Goal: Task Accomplishment & Management: Use online tool/utility

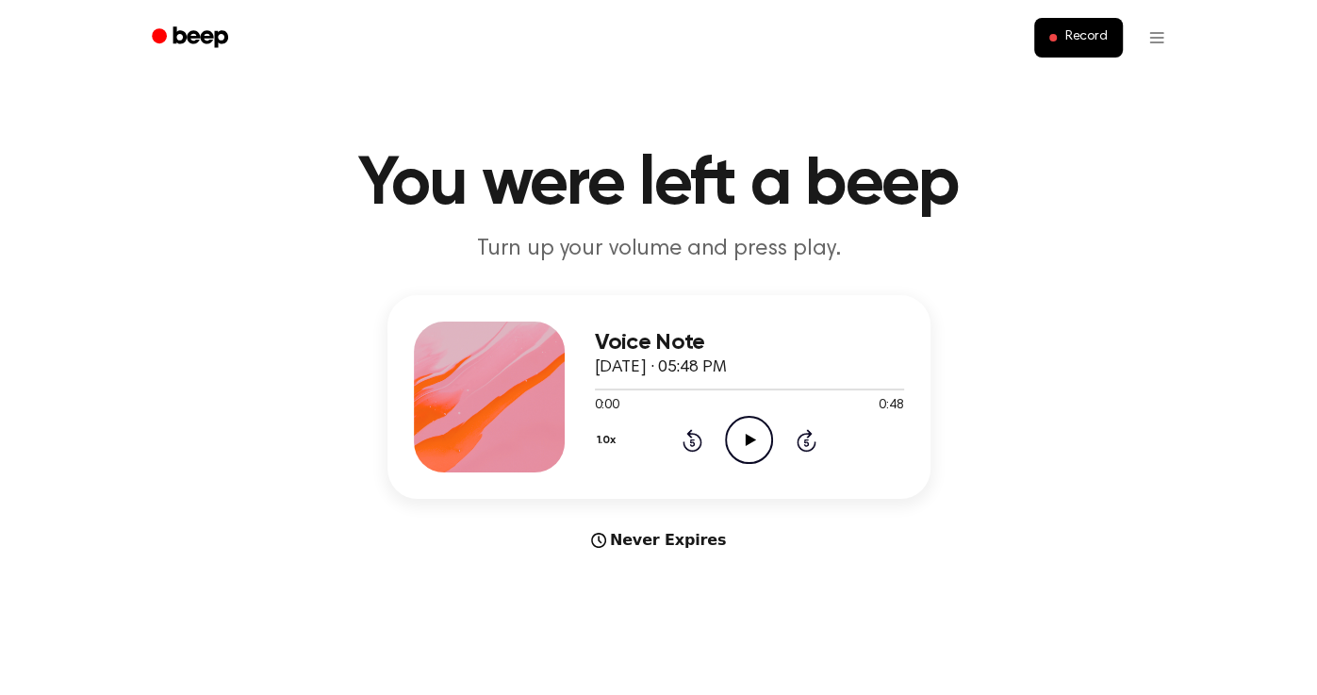
click at [752, 439] on icon at bounding box center [751, 440] width 10 height 12
click at [611, 445] on button "1.0x" at bounding box center [609, 440] width 28 height 32
click at [635, 589] on span "1.2x" at bounding box center [626, 589] width 24 height 20
click at [1084, 39] on span "Record" at bounding box center [1085, 37] width 42 height 17
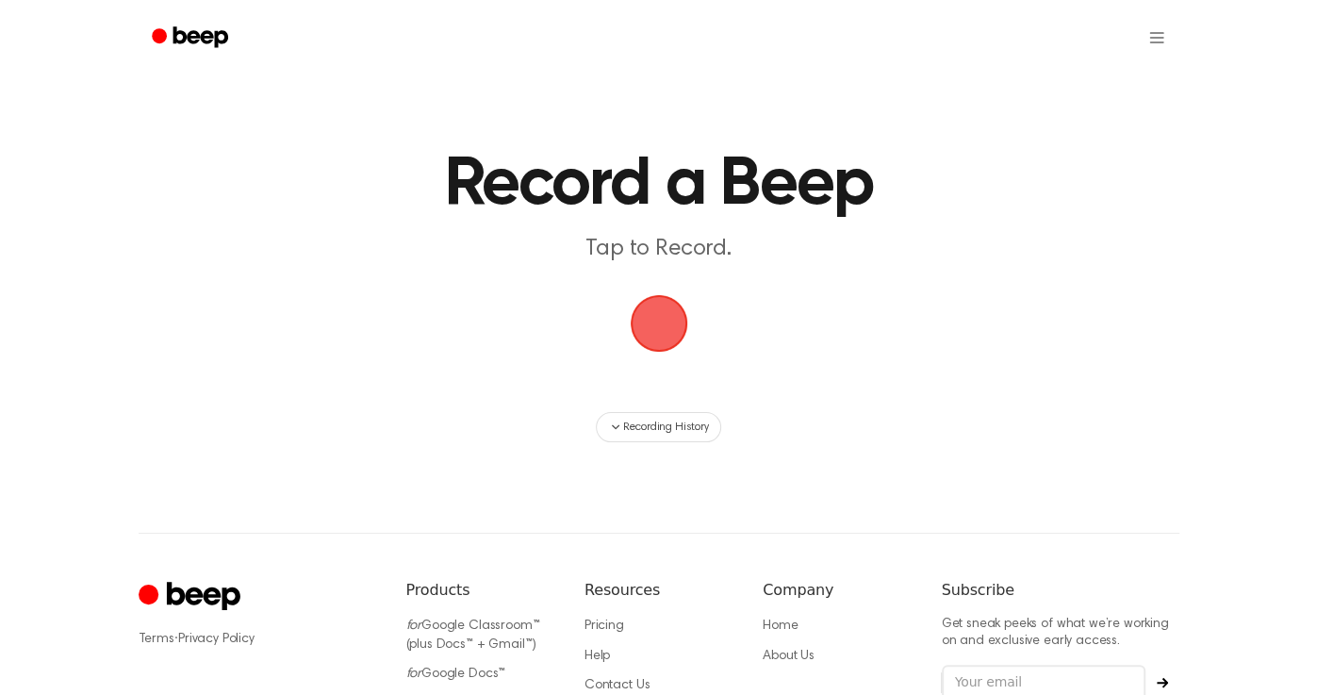
click at [645, 342] on span "button" at bounding box center [658, 323] width 57 height 57
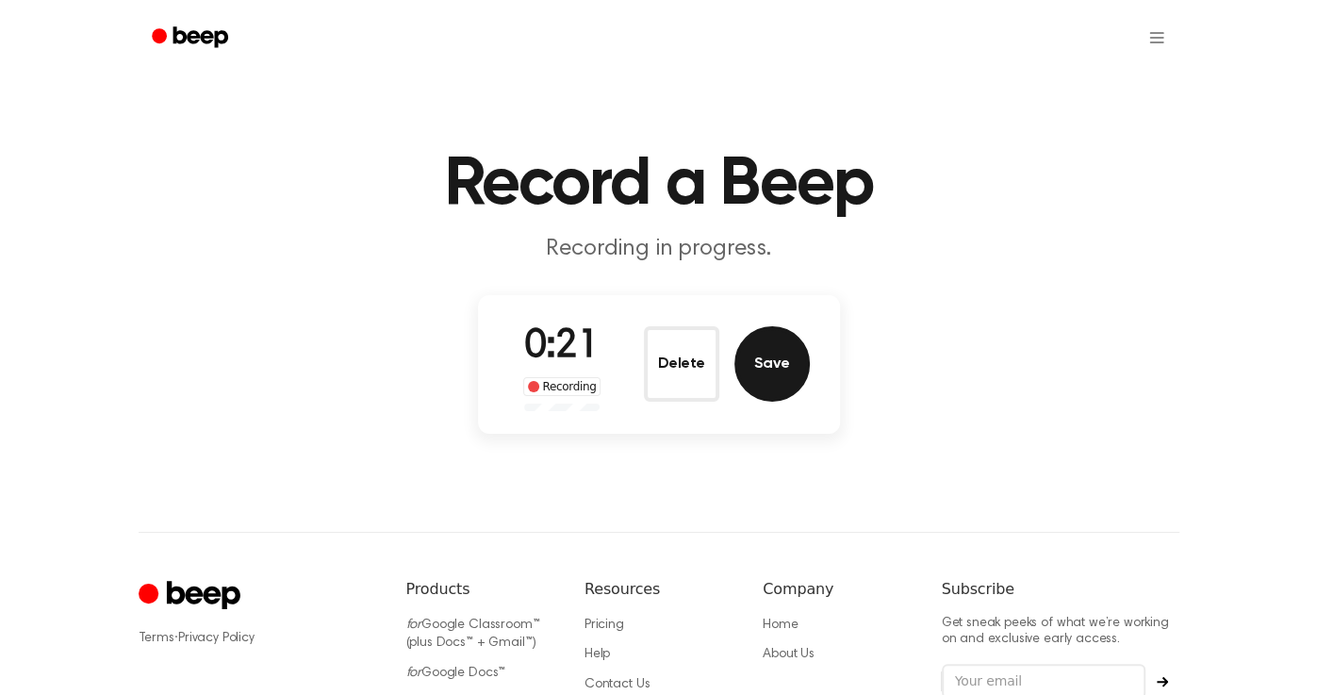
click at [798, 351] on button "Save" at bounding box center [771, 363] width 75 height 75
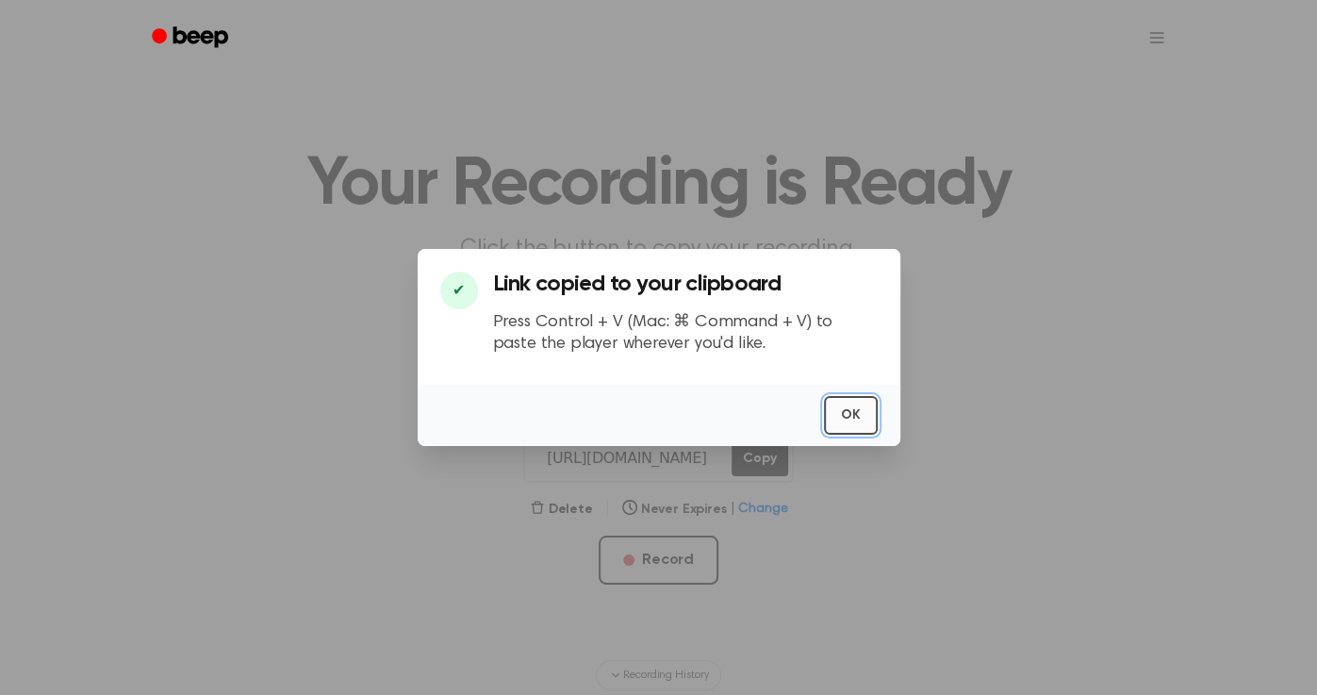
click at [851, 414] on button "OK" at bounding box center [851, 415] width 54 height 39
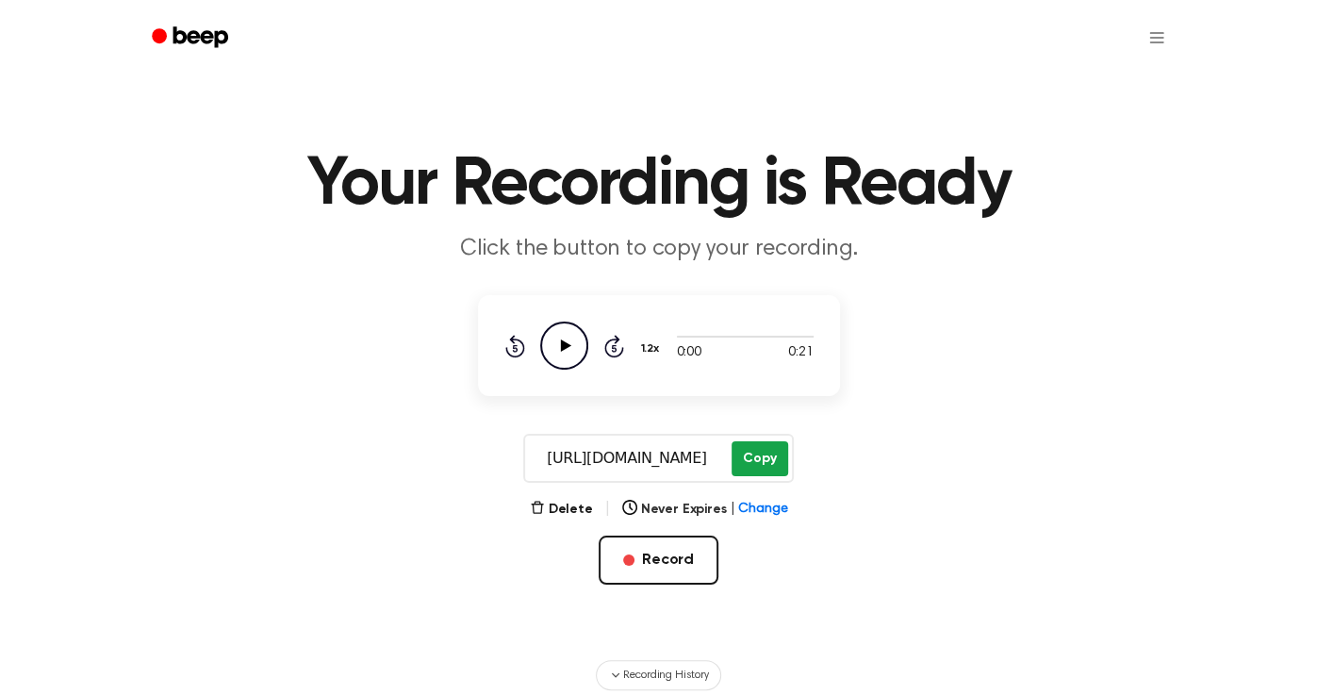
click at [737, 453] on button "Copy" at bounding box center [759, 458] width 56 height 35
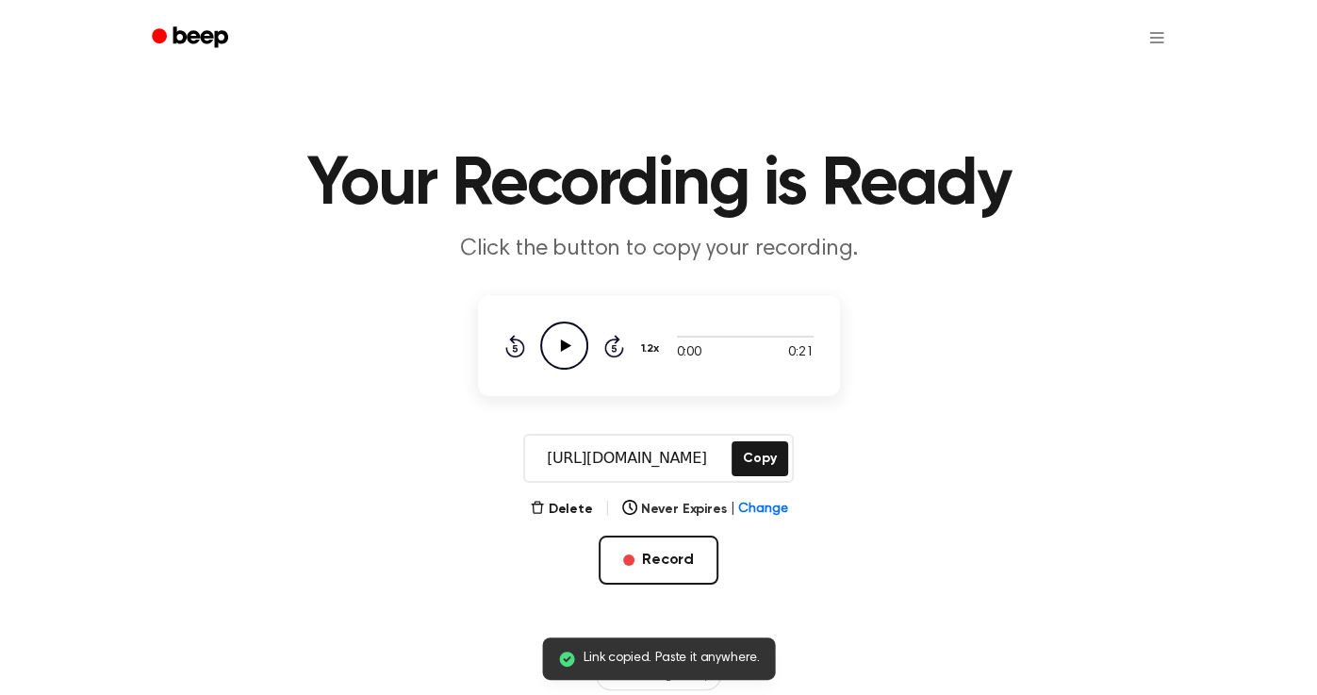
click at [556, 352] on icon "Play Audio" at bounding box center [564, 345] width 48 height 48
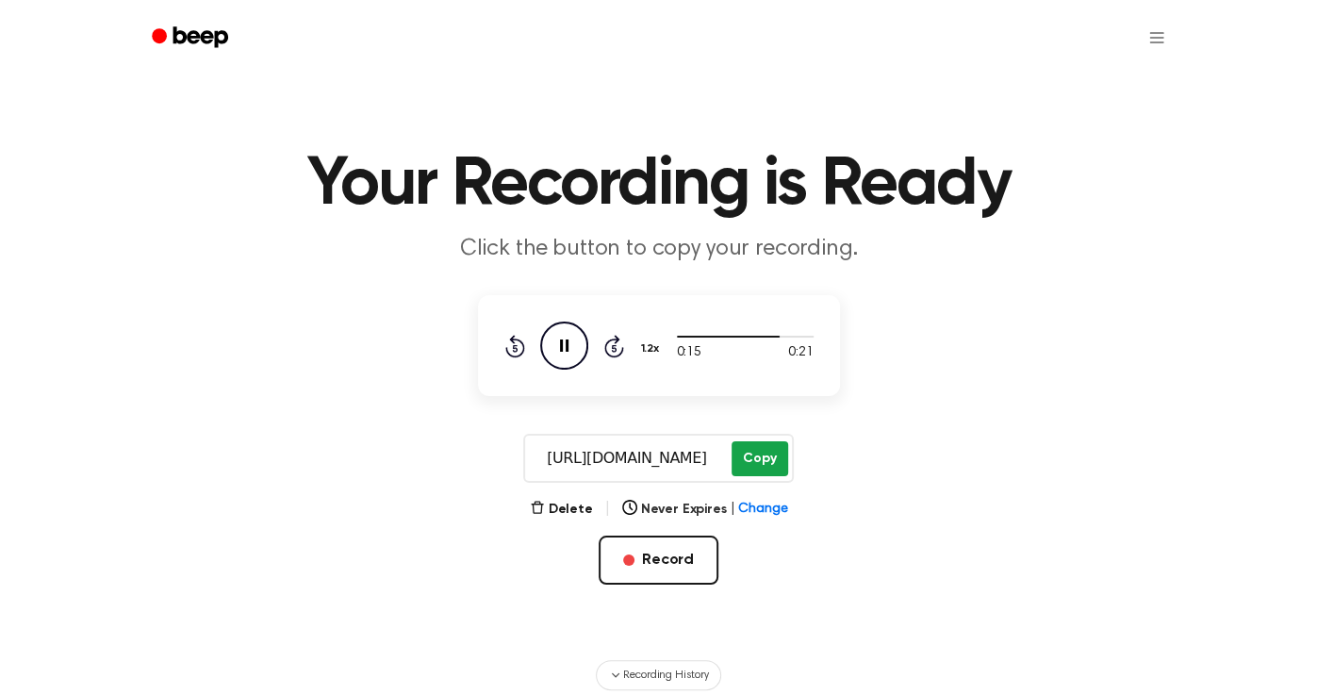
click at [765, 464] on button "Copy" at bounding box center [759, 458] width 56 height 35
click at [564, 346] on icon at bounding box center [565, 345] width 10 height 12
click at [564, 346] on icon "Pause Audio" at bounding box center [564, 345] width 48 height 48
